Goal: Task Accomplishment & Management: Use online tool/utility

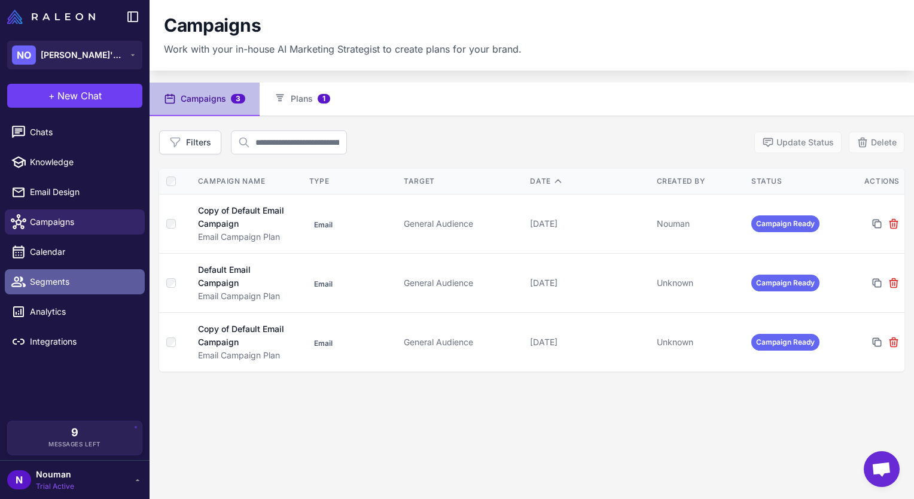
click at [75, 276] on span "Segments" at bounding box center [82, 281] width 105 height 13
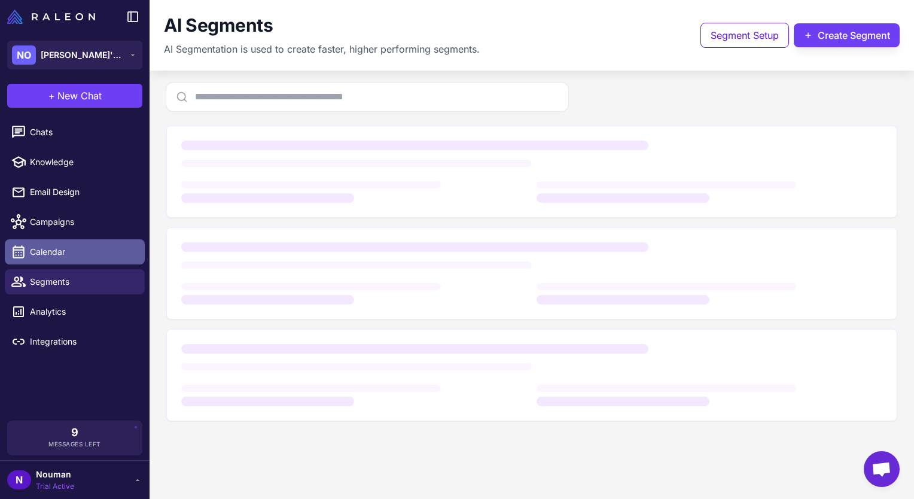
click at [81, 256] on span "Calendar" at bounding box center [82, 251] width 105 height 13
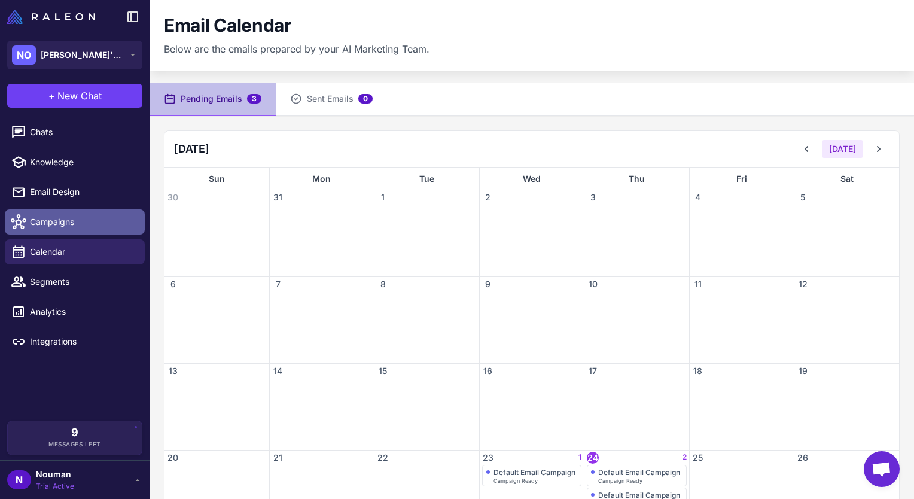
click at [75, 227] on span "Campaigns" at bounding box center [82, 221] width 105 height 13
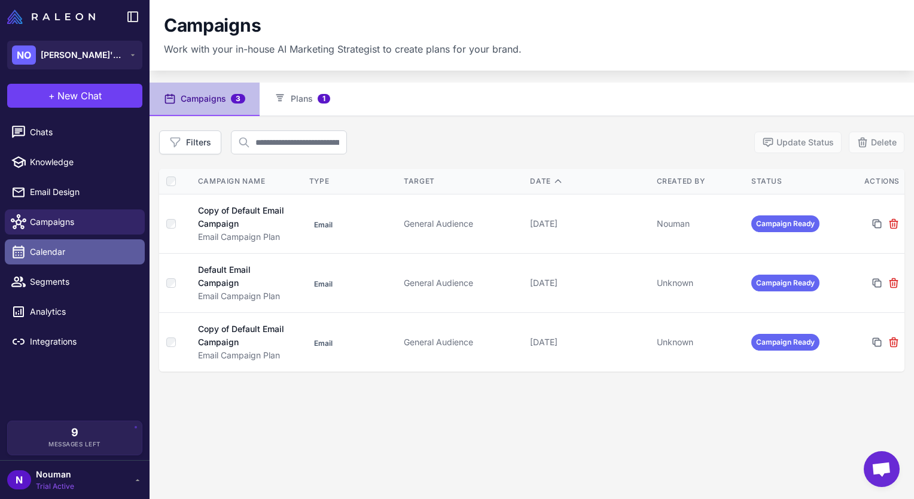
click at [61, 262] on link "Calendar" at bounding box center [75, 251] width 140 height 25
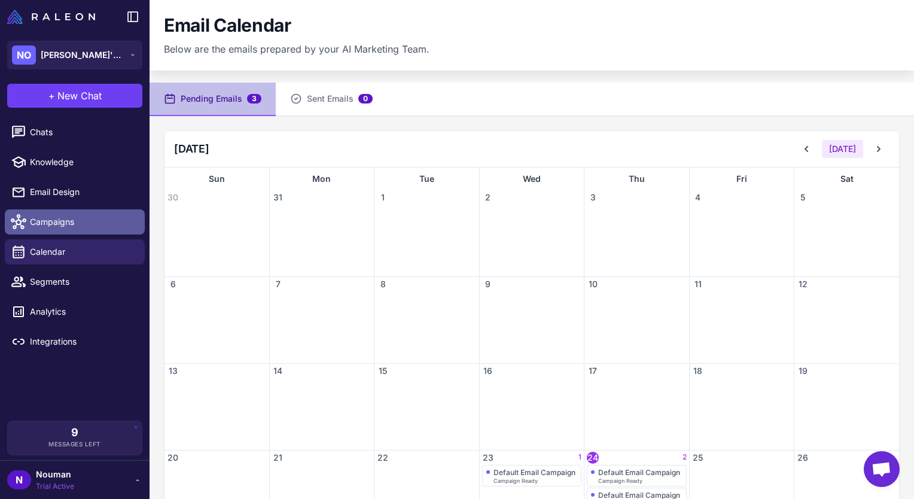
click at [87, 231] on link "Campaigns" at bounding box center [75, 221] width 140 height 25
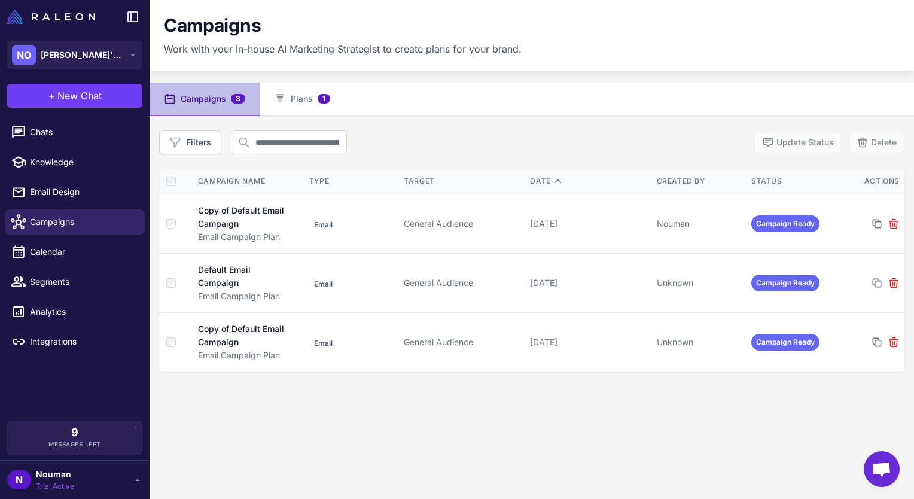
click at [425, 126] on div "Campaigns 3 Plans 1 Filters Update Status Delete Campaign Name Type Target Date…" at bounding box center [531, 332] width 764 height 499
click at [347, 149] on input "text" at bounding box center [289, 142] width 116 height 24
drag, startPoint x: 390, startPoint y: 148, endPoint x: 370, endPoint y: 151, distance: 20.6
click at [389, 146] on div "Filters Update Status Delete" at bounding box center [531, 142] width 745 height 24
click at [347, 142] on input "text" at bounding box center [289, 142] width 116 height 24
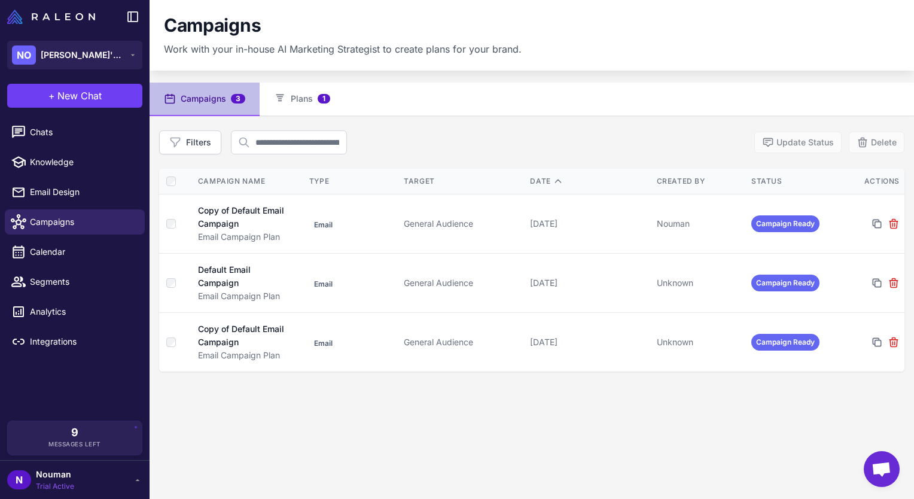
click at [483, 143] on div "Filters Update Status Delete" at bounding box center [531, 142] width 745 height 24
click at [330, 109] on button "Plans 1" at bounding box center [302, 99] width 85 height 33
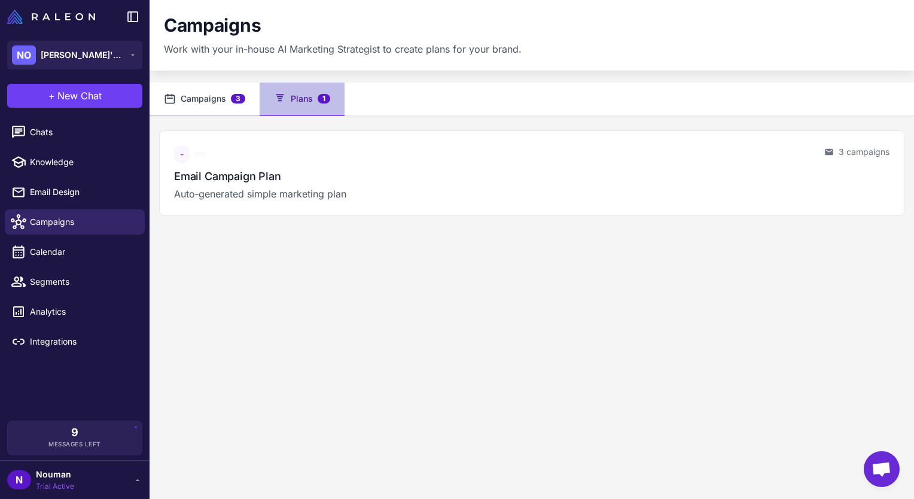
click at [215, 106] on button "Campaigns 3" at bounding box center [204, 99] width 110 height 33
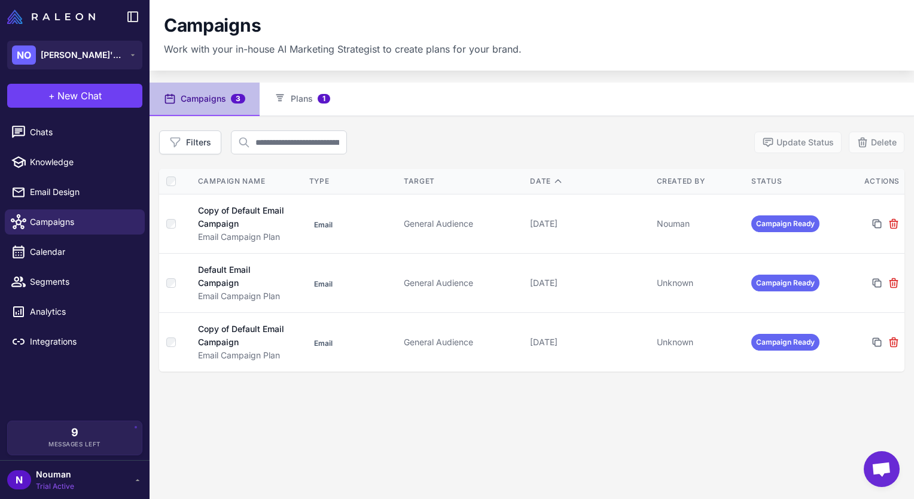
click at [387, 108] on nav "Campaigns 3 Plans 1" at bounding box center [531, 99] width 764 height 33
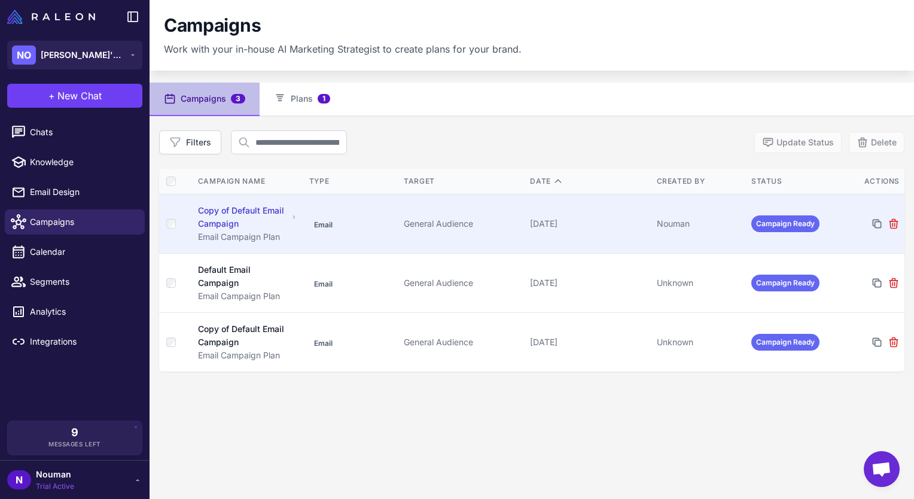
click at [260, 209] on div "Copy of Default Email Campaign" at bounding box center [243, 217] width 90 height 26
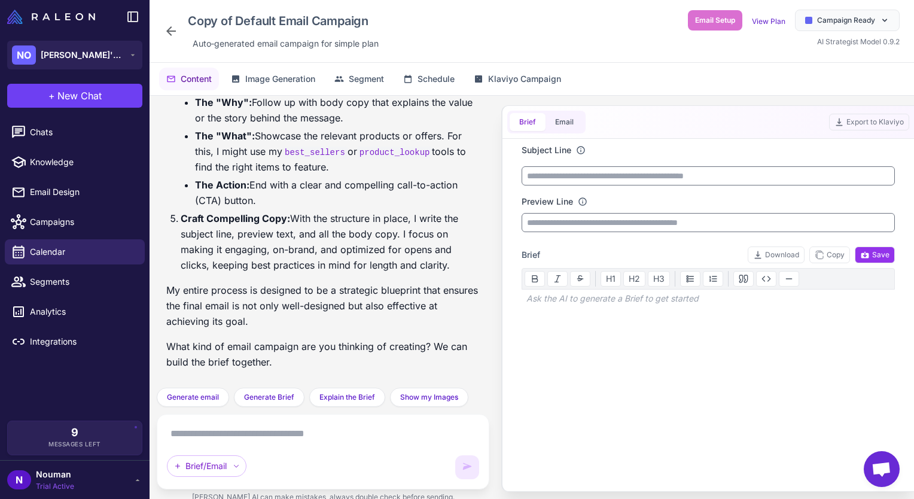
scroll to position [639, 0]
click at [591, 59] on div "Copy of Default Email Campaign Auto‑generated email campaign for simple plan Em…" at bounding box center [531, 31] width 764 height 63
click at [285, 84] on span "Image Generation" at bounding box center [280, 78] width 70 height 13
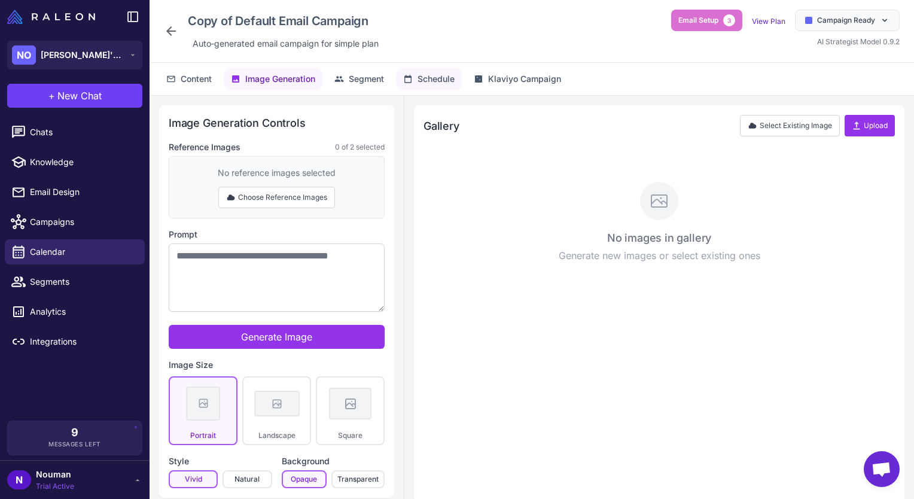
click at [431, 77] on span "Schedule" at bounding box center [435, 78] width 37 height 13
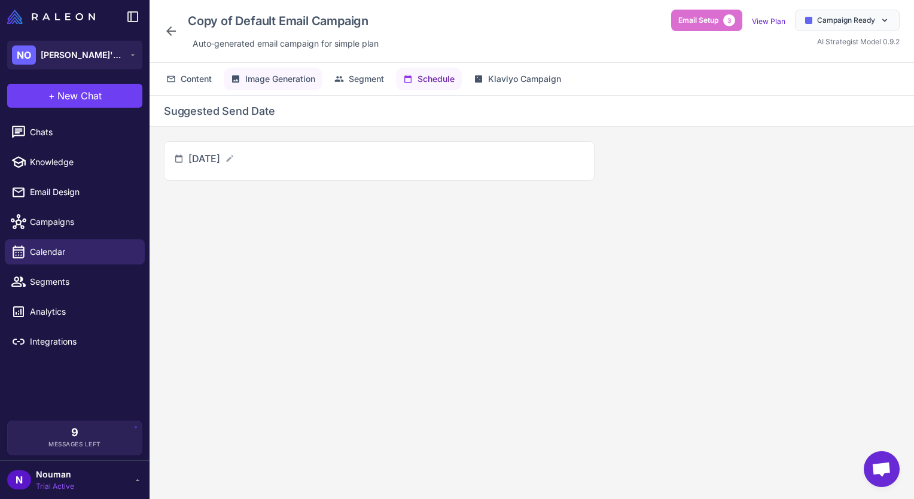
drag, startPoint x: 209, startPoint y: 73, endPoint x: 244, endPoint y: 75, distance: 35.4
click at [209, 74] on span "Content" at bounding box center [196, 78] width 31 height 13
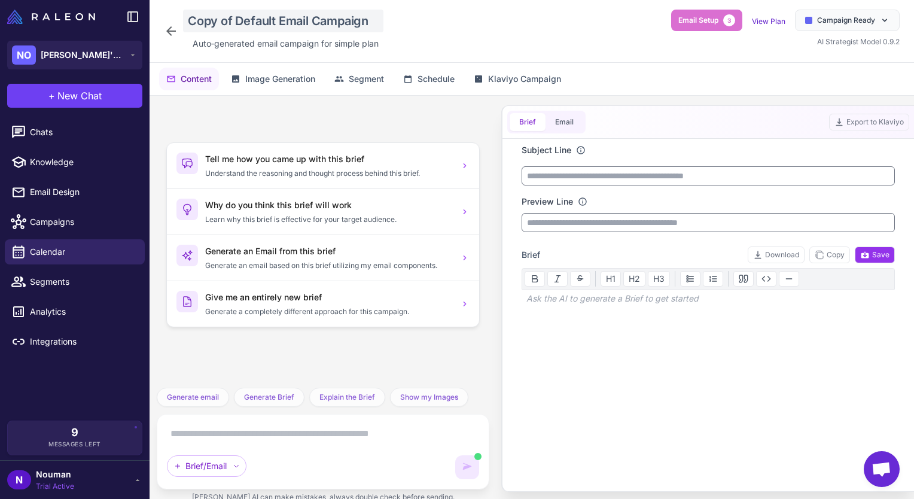
scroll to position [53, 0]
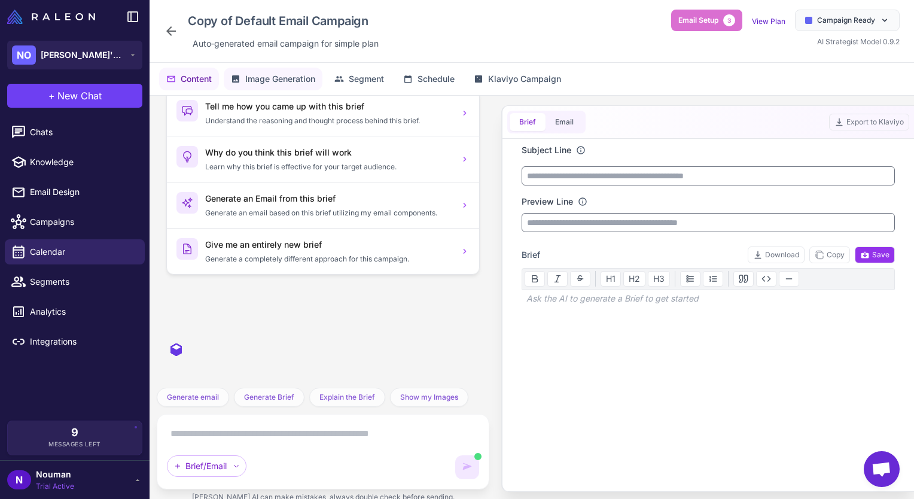
click at [288, 72] on span "Image Generation" at bounding box center [280, 78] width 70 height 13
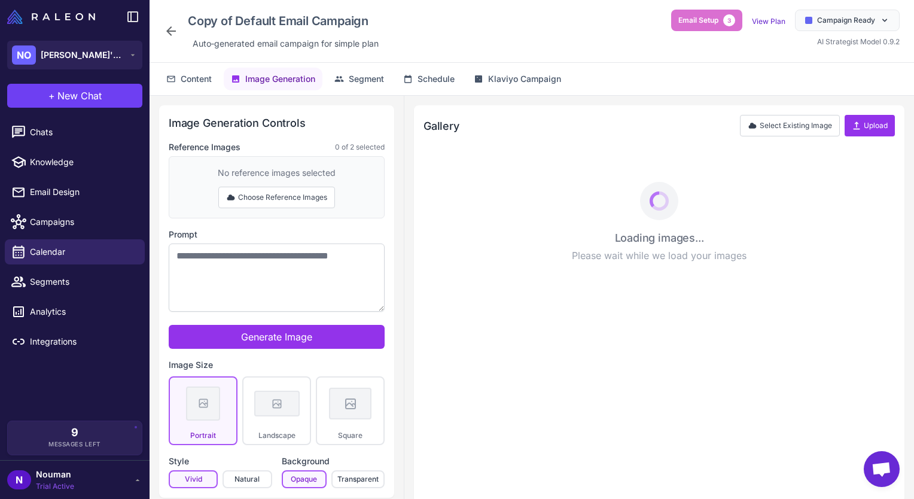
click at [384, 93] on div "Content Image Generation Segment Schedule Klaviyo Campaign" at bounding box center [531, 79] width 764 height 32
click at [383, 86] on button "Segment" at bounding box center [359, 79] width 64 height 23
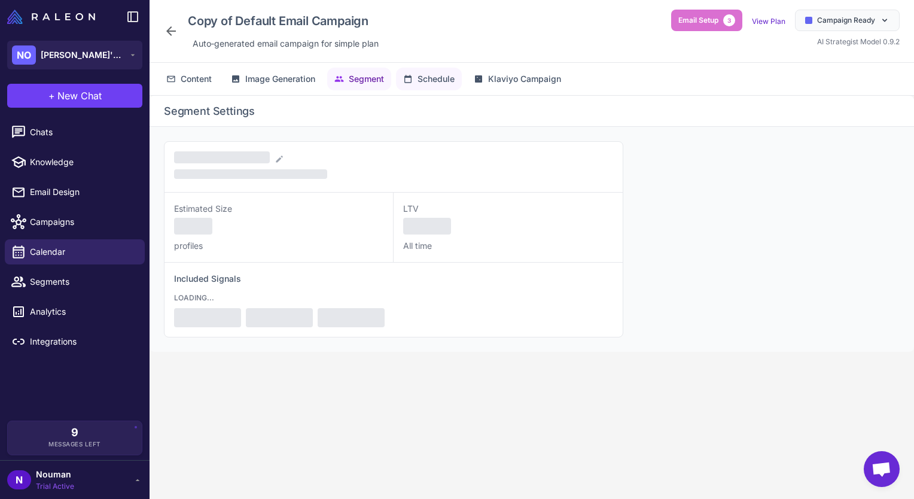
click at [420, 84] on span "Schedule" at bounding box center [435, 78] width 37 height 13
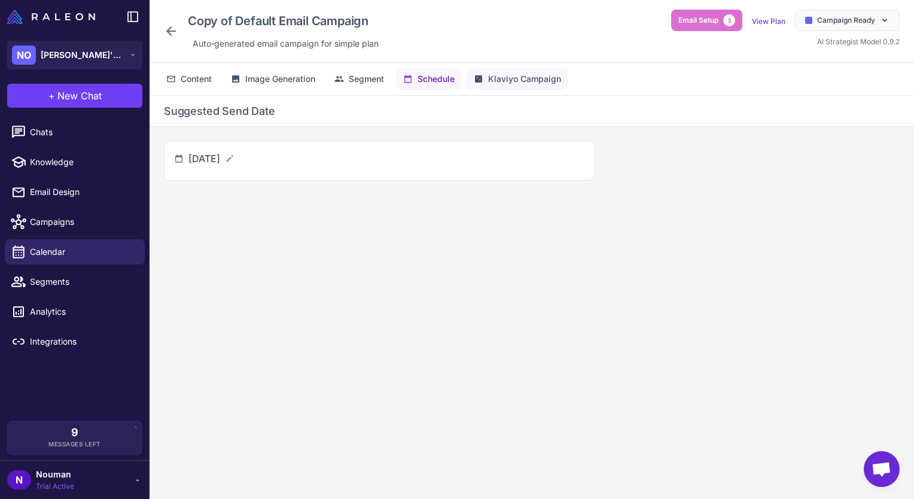
click at [521, 84] on span "Klaviyo Campaign" at bounding box center [524, 78] width 73 height 13
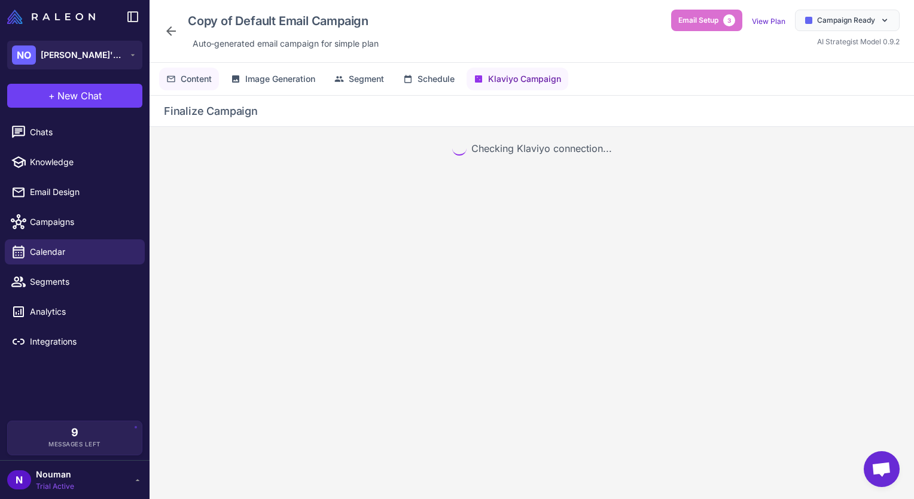
click at [196, 85] on button "Content" at bounding box center [189, 79] width 60 height 23
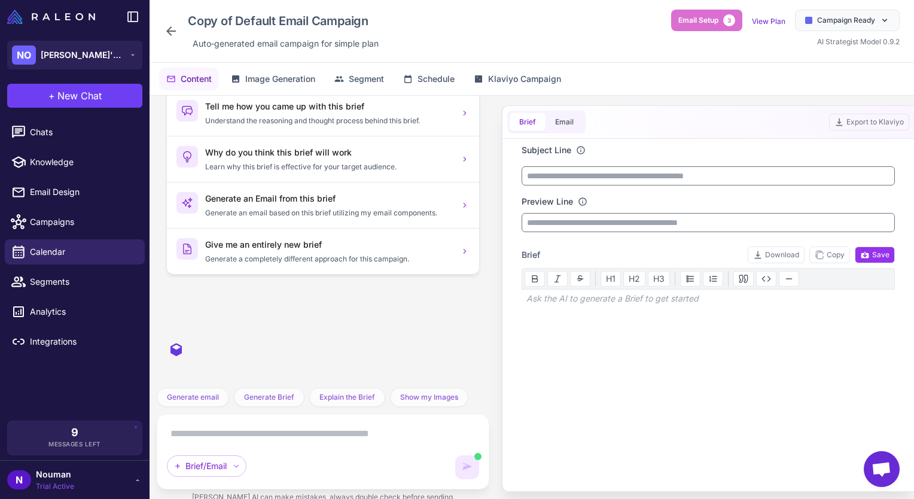
click at [579, 35] on div "Copy of Default Email Campaign Auto‑generated email campaign for simple plan Em…" at bounding box center [531, 31] width 735 height 43
click at [298, 85] on button "Image Generation" at bounding box center [273, 79] width 99 height 23
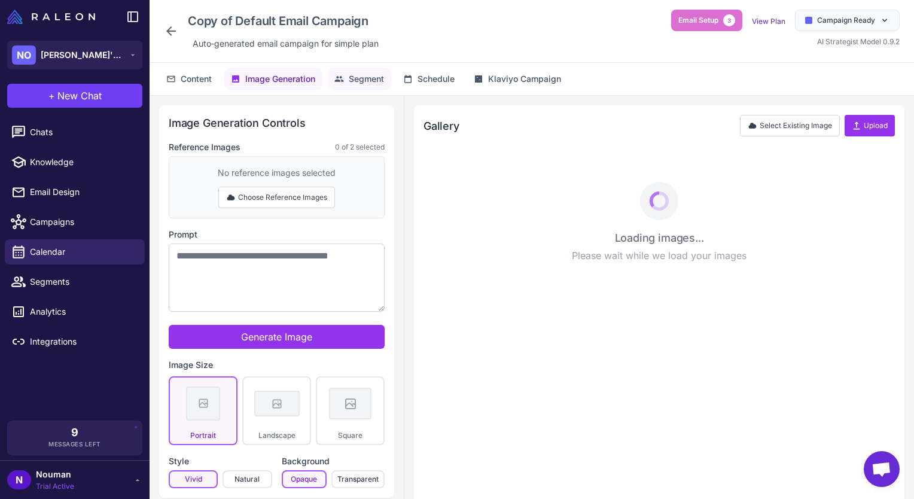
click at [353, 68] on button "Segment" at bounding box center [359, 79] width 64 height 23
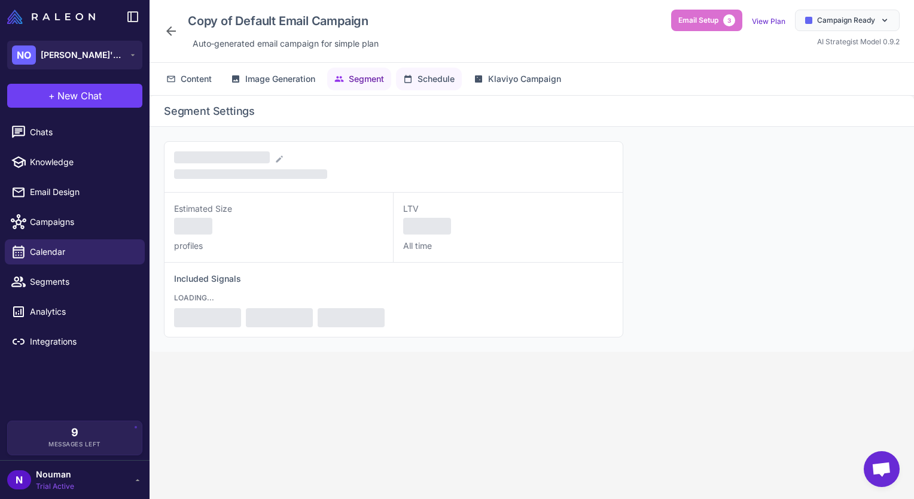
click at [425, 71] on button "Schedule" at bounding box center [429, 79] width 66 height 23
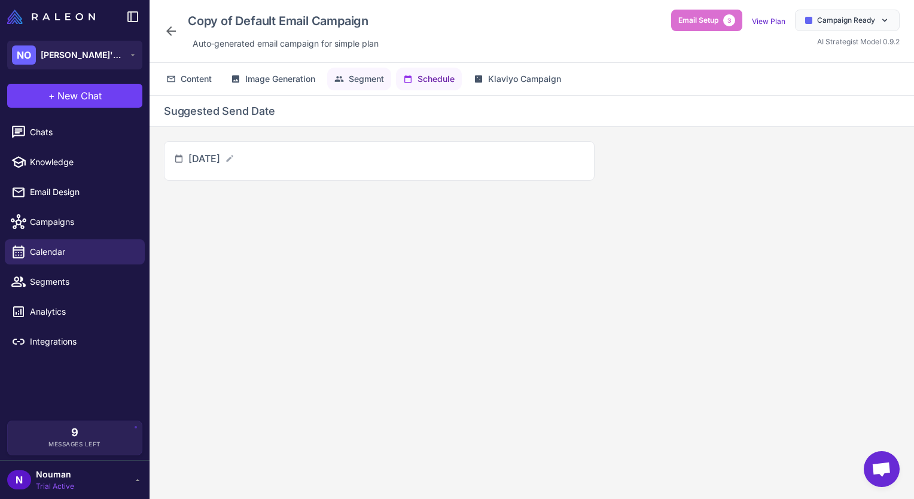
click at [354, 82] on span "Segment" at bounding box center [366, 78] width 35 height 13
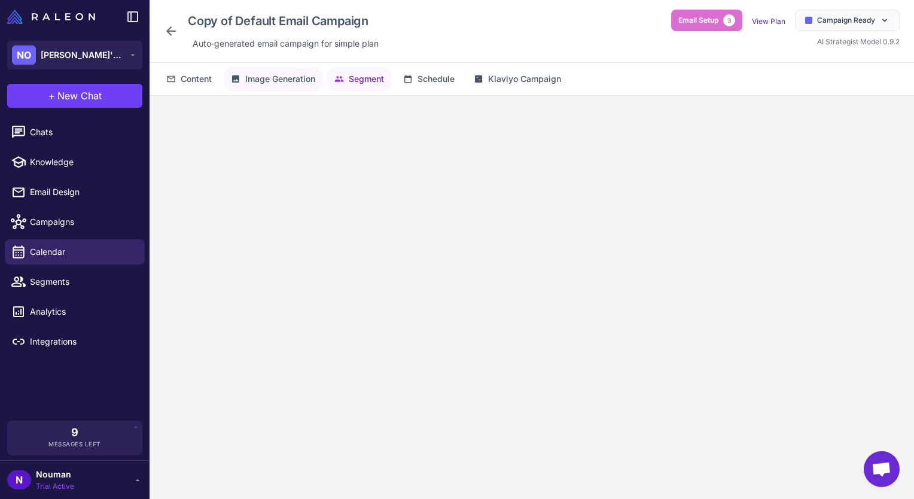
click at [283, 78] on span "Image Generation" at bounding box center [280, 78] width 70 height 13
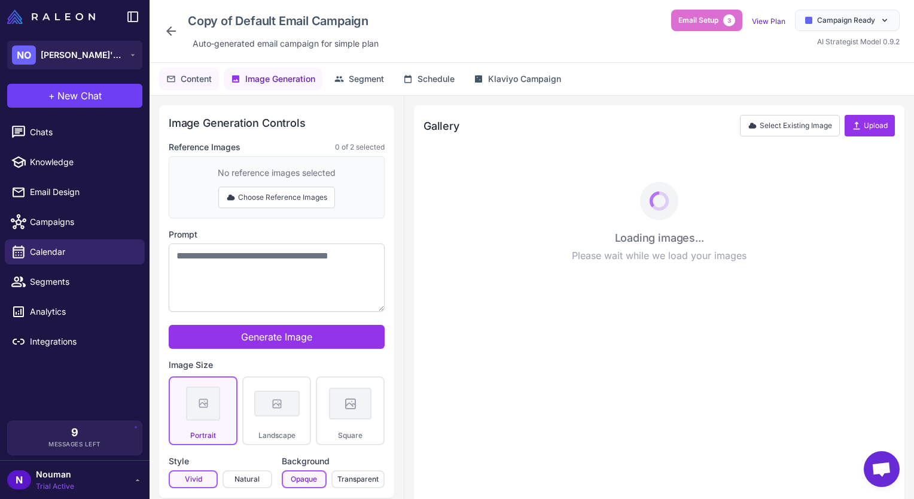
click at [210, 85] on span "Content" at bounding box center [196, 78] width 31 height 13
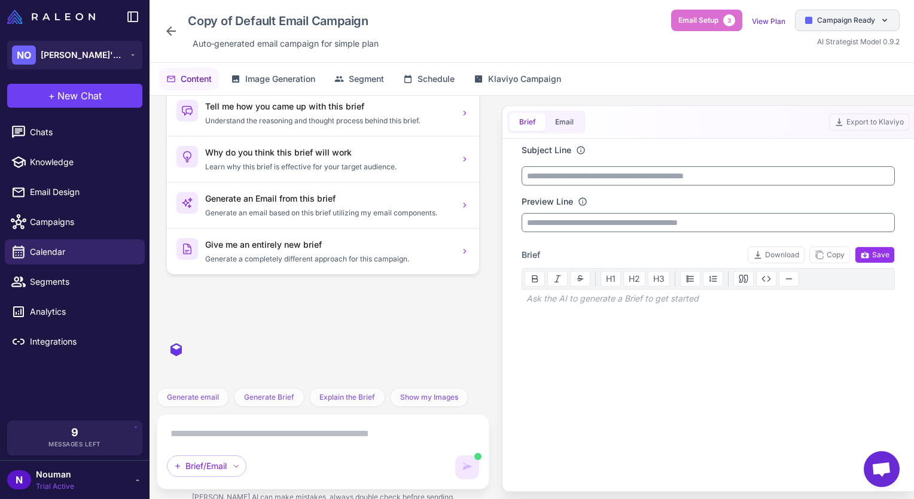
click at [830, 19] on span "Campaign Ready" at bounding box center [846, 20] width 58 height 11
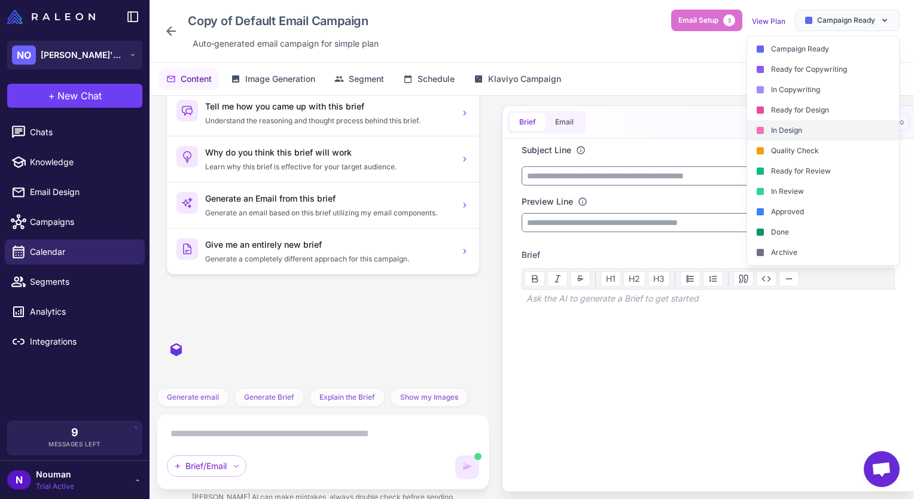
click at [782, 121] on div "In Design" at bounding box center [823, 130] width 152 height 20
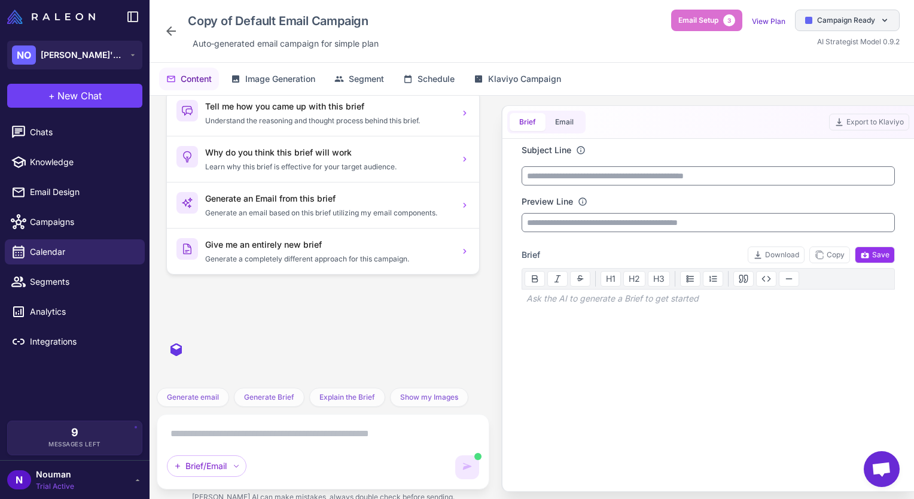
drag, startPoint x: 853, startPoint y: 22, endPoint x: 835, endPoint y: 30, distance: 20.1
click at [853, 21] on span "Campaign Ready" at bounding box center [846, 20] width 58 height 11
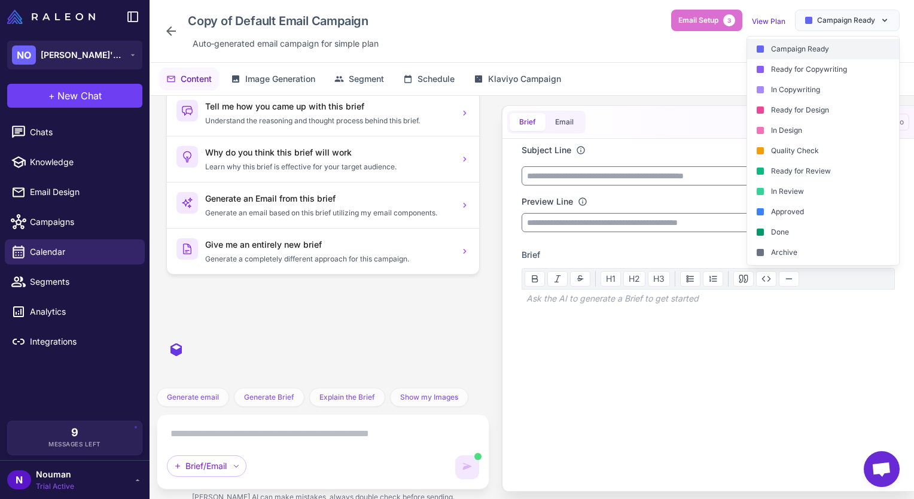
click at [794, 54] on div "Campaign Ready" at bounding box center [823, 49] width 152 height 20
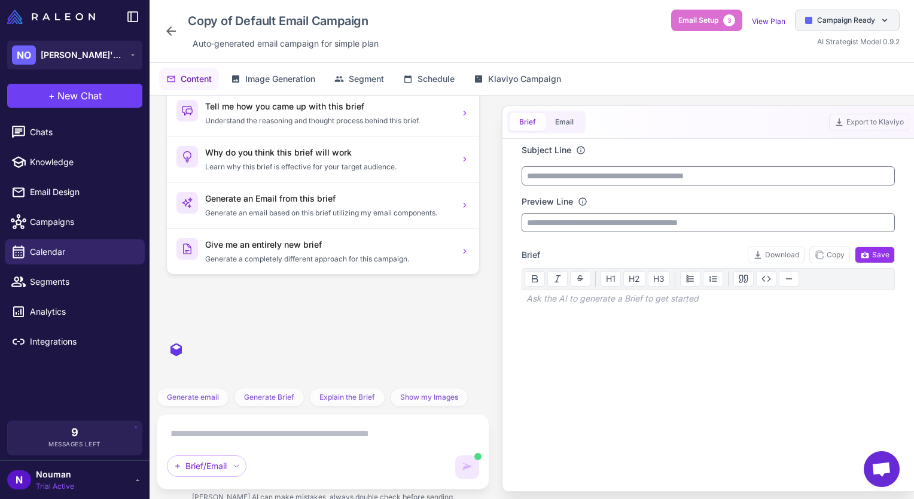
click at [815, 28] on div "Campaign Ready" at bounding box center [847, 21] width 105 height 22
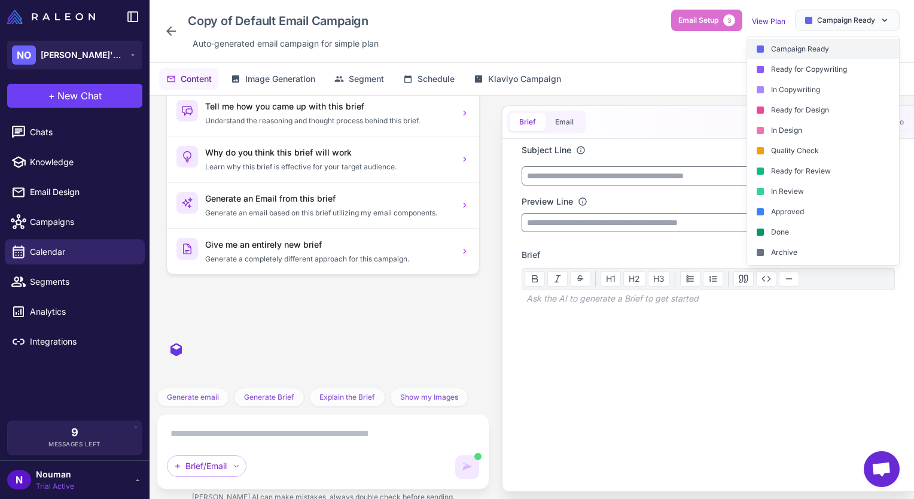
click at [790, 50] on div "Campaign Ready" at bounding box center [823, 49] width 152 height 20
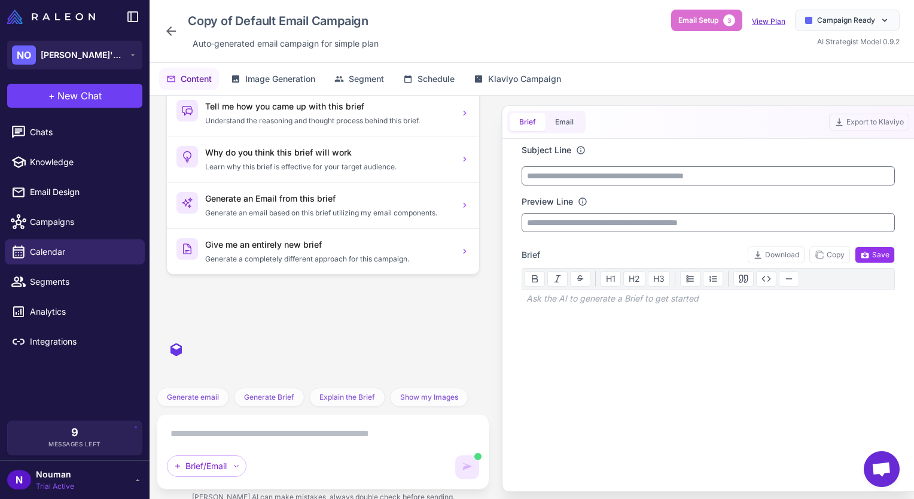
click at [774, 23] on link "View Plan" at bounding box center [768, 21] width 33 height 9
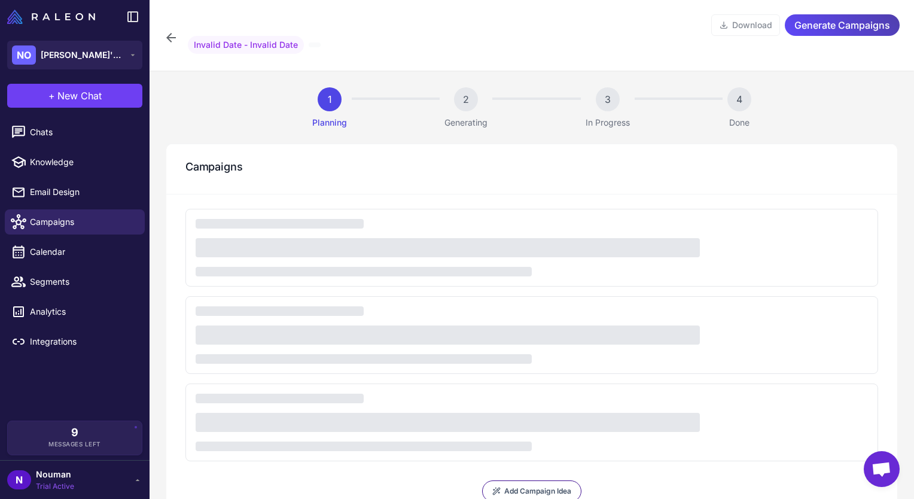
click at [180, 42] on div "Download Generate Campaigns Invalid Date - Invalid Date" at bounding box center [531, 37] width 735 height 47
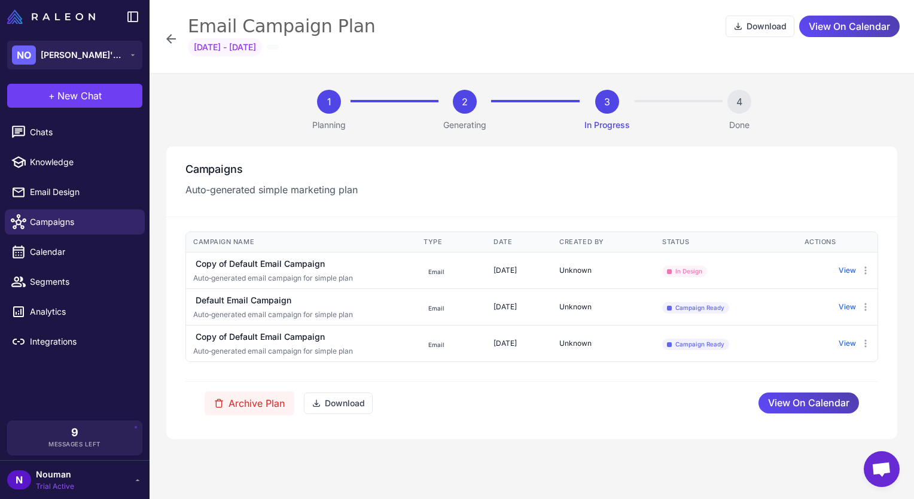
click at [175, 37] on icon at bounding box center [171, 39] width 14 height 14
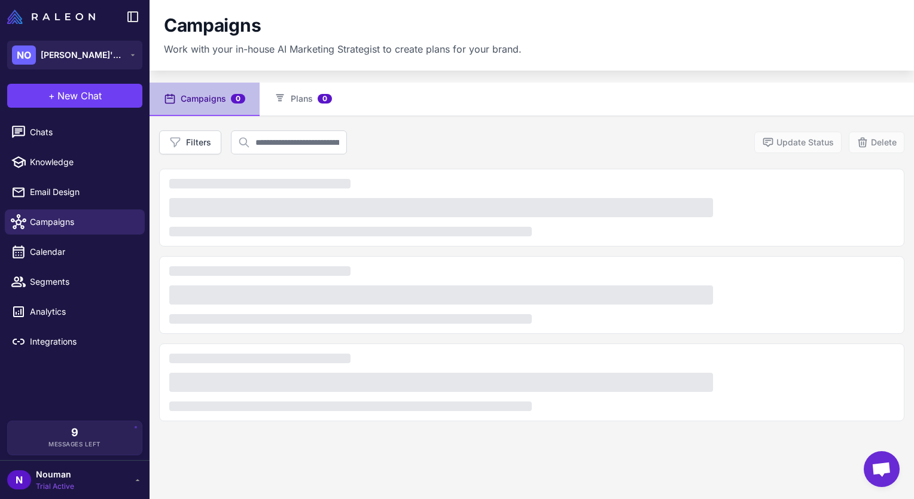
click at [57, 208] on li "Campaigns" at bounding box center [74, 222] width 149 height 30
click at [54, 219] on span "Campaigns" at bounding box center [82, 221] width 105 height 13
click at [63, 188] on span "Email Design" at bounding box center [82, 191] width 105 height 13
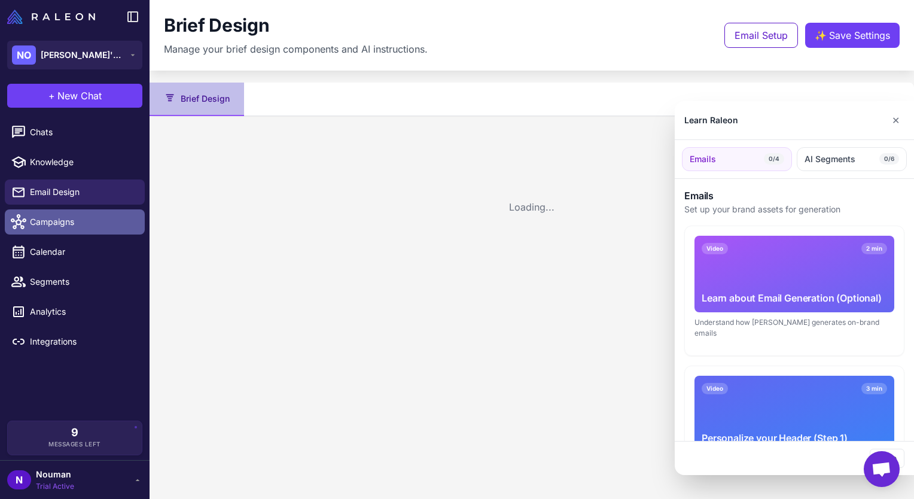
drag, startPoint x: 60, startPoint y: 213, endPoint x: 65, endPoint y: 231, distance: 18.4
click at [61, 213] on div at bounding box center [457, 249] width 914 height 499
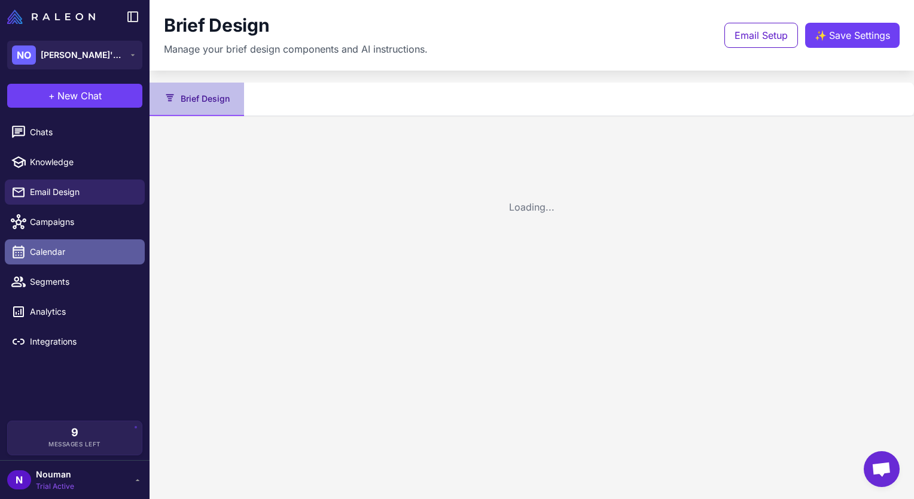
click at [65, 243] on link "Calendar" at bounding box center [75, 251] width 140 height 25
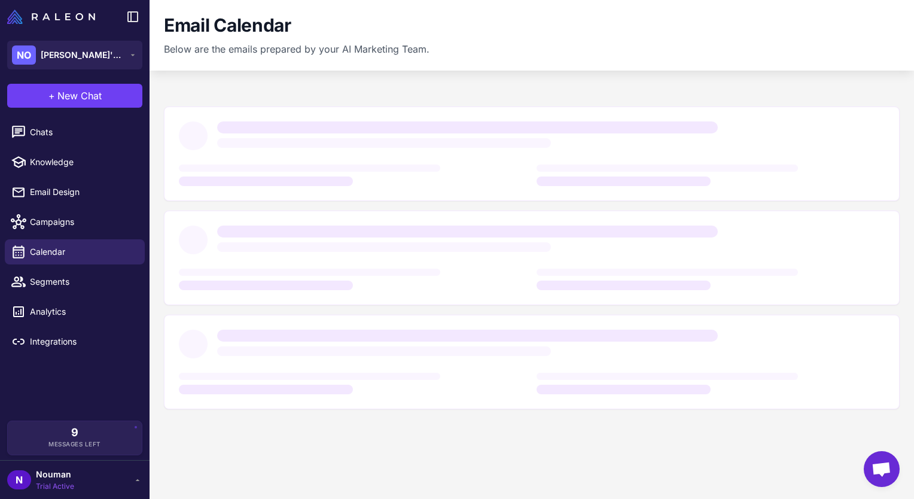
click at [73, 207] on li "Campaigns" at bounding box center [74, 222] width 149 height 30
click at [67, 211] on link "Campaigns" at bounding box center [75, 221] width 140 height 25
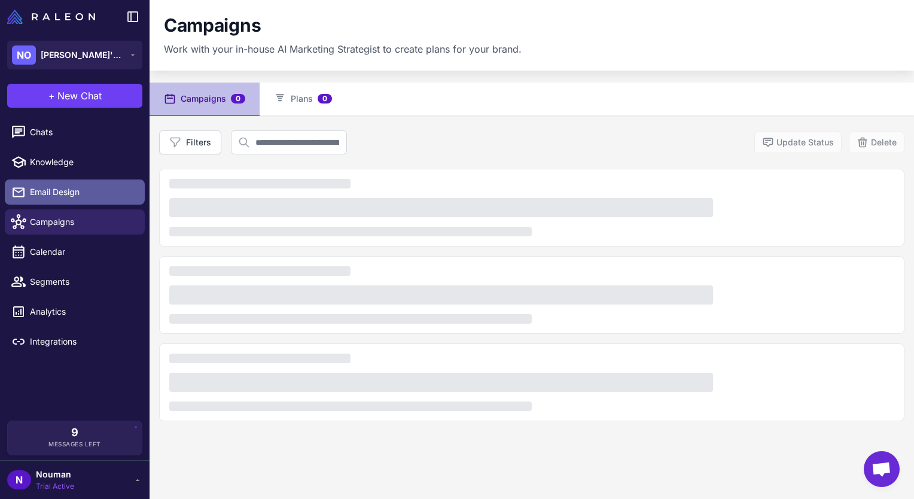
click at [67, 198] on span "Email Design" at bounding box center [82, 191] width 105 height 13
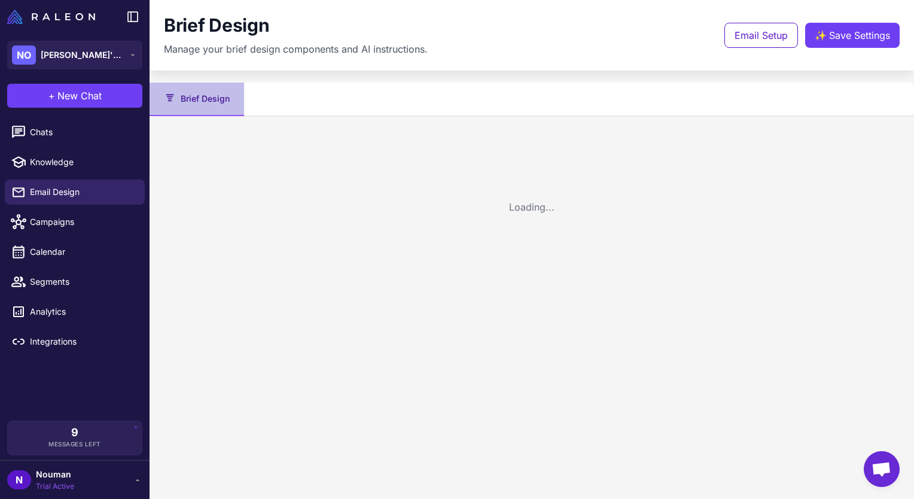
click at [81, 148] on li "Knowledge" at bounding box center [74, 162] width 149 height 30
click at [78, 225] on span "Campaigns" at bounding box center [82, 221] width 105 height 13
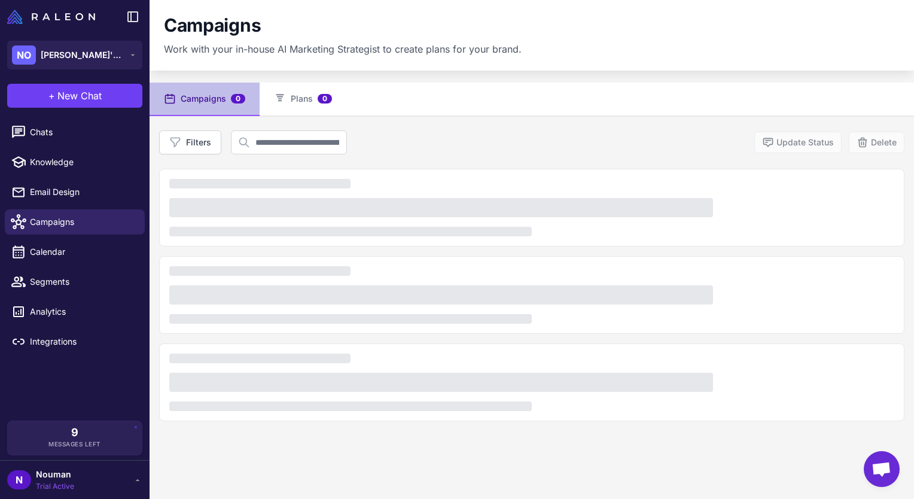
click at [203, 109] on button "Campaigns 0" at bounding box center [204, 99] width 110 height 33
click at [204, 107] on button "Campaigns 0" at bounding box center [204, 99] width 110 height 33
click at [262, 193] on div at bounding box center [531, 208] width 745 height 78
click at [226, 207] on div at bounding box center [441, 207] width 544 height 19
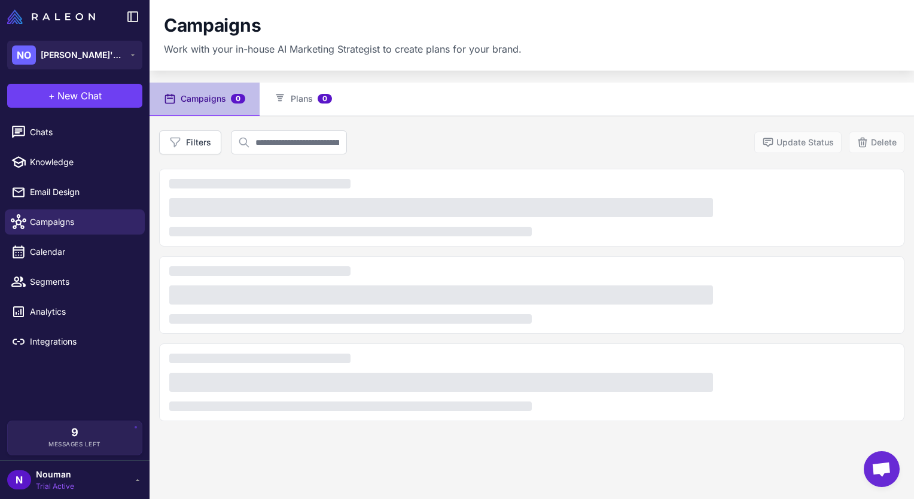
click at [226, 207] on div at bounding box center [441, 207] width 544 height 19
